Goal: Task Accomplishment & Management: Use online tool/utility

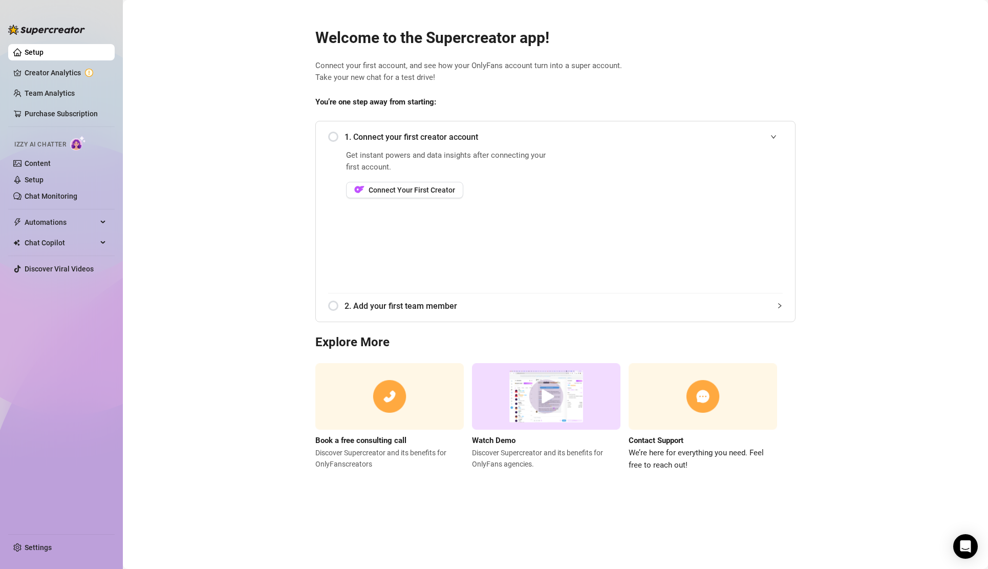
click at [44, 53] on link "Setup" at bounding box center [34, 52] width 19 height 8
click at [422, 192] on span "Connect Your First Creator" at bounding box center [412, 190] width 86 height 8
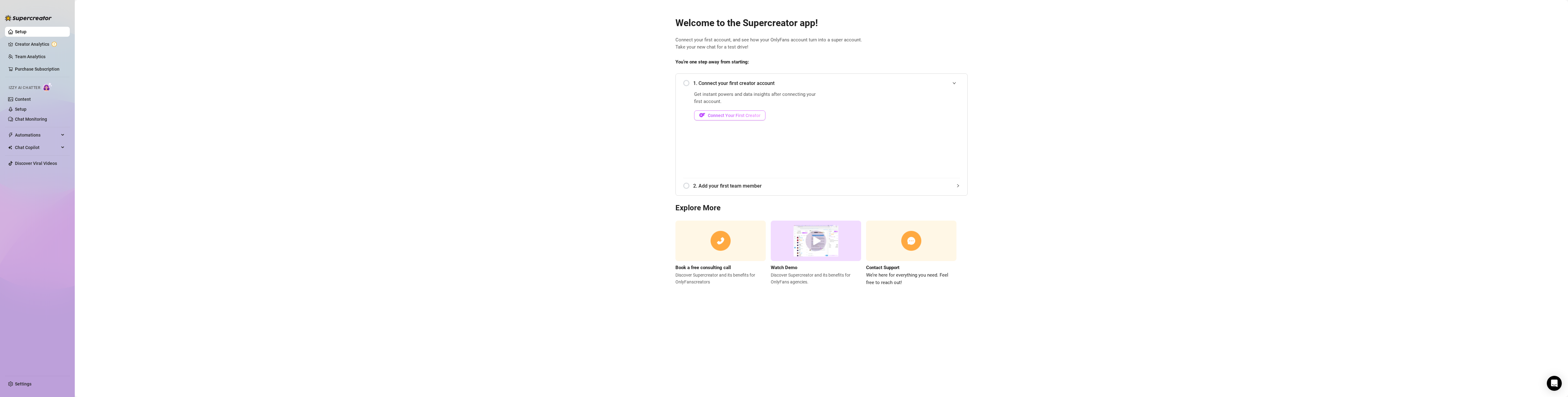
click at [732, 115] on span "Connect Your First Creator" at bounding box center [734, 116] width 52 height 5
